Goal: Transaction & Acquisition: Obtain resource

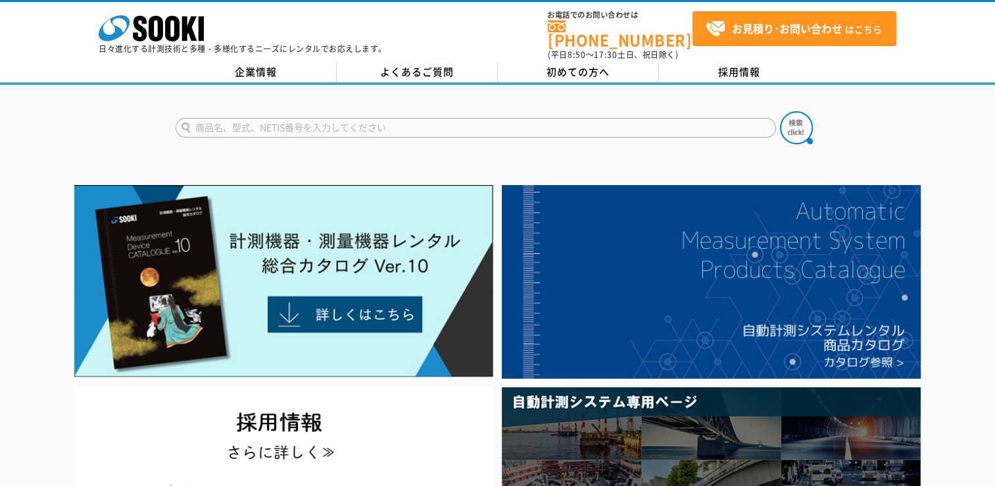
click at [280, 121] on input "text" at bounding box center [476, 128] width 601 height 20
type input "テクノテスター"
click at [794, 120] on img at bounding box center [796, 127] width 33 height 33
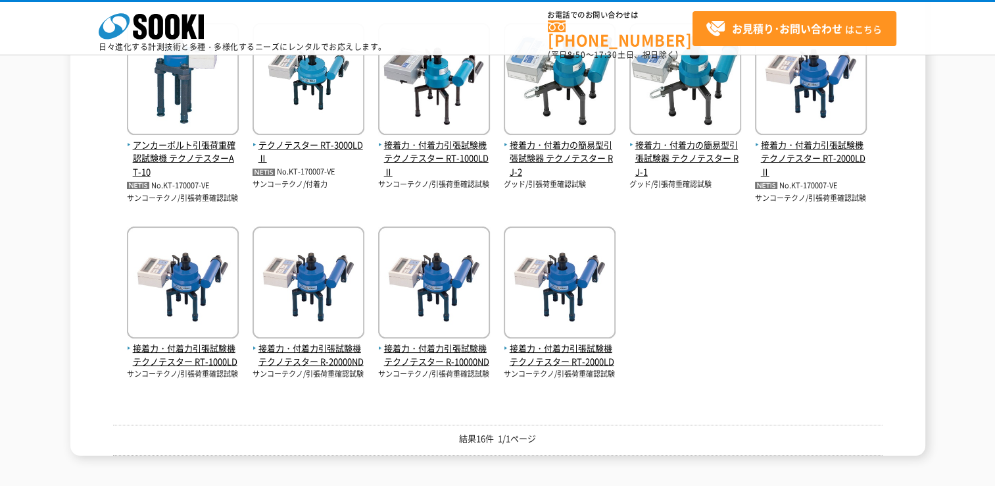
scroll to position [395, 0]
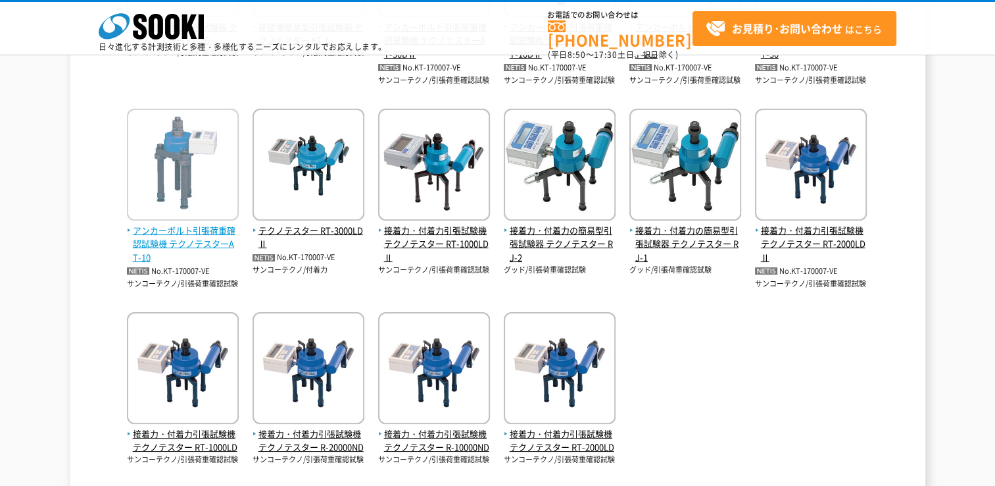
click at [151, 236] on span "アンカーボルト引張荷重確認試験機 テクノテスターAT-10" at bounding box center [183, 244] width 112 height 41
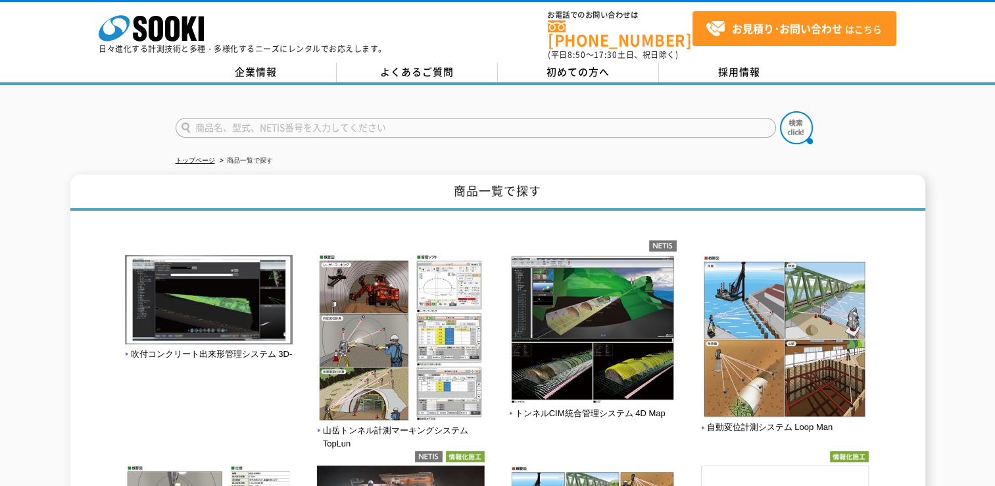
click at [363, 120] on input "text" at bounding box center [476, 128] width 601 height 20
type input "テクノテスター"
click at [791, 116] on img at bounding box center [796, 127] width 33 height 33
